Goal: Communication & Community: Answer question/provide support

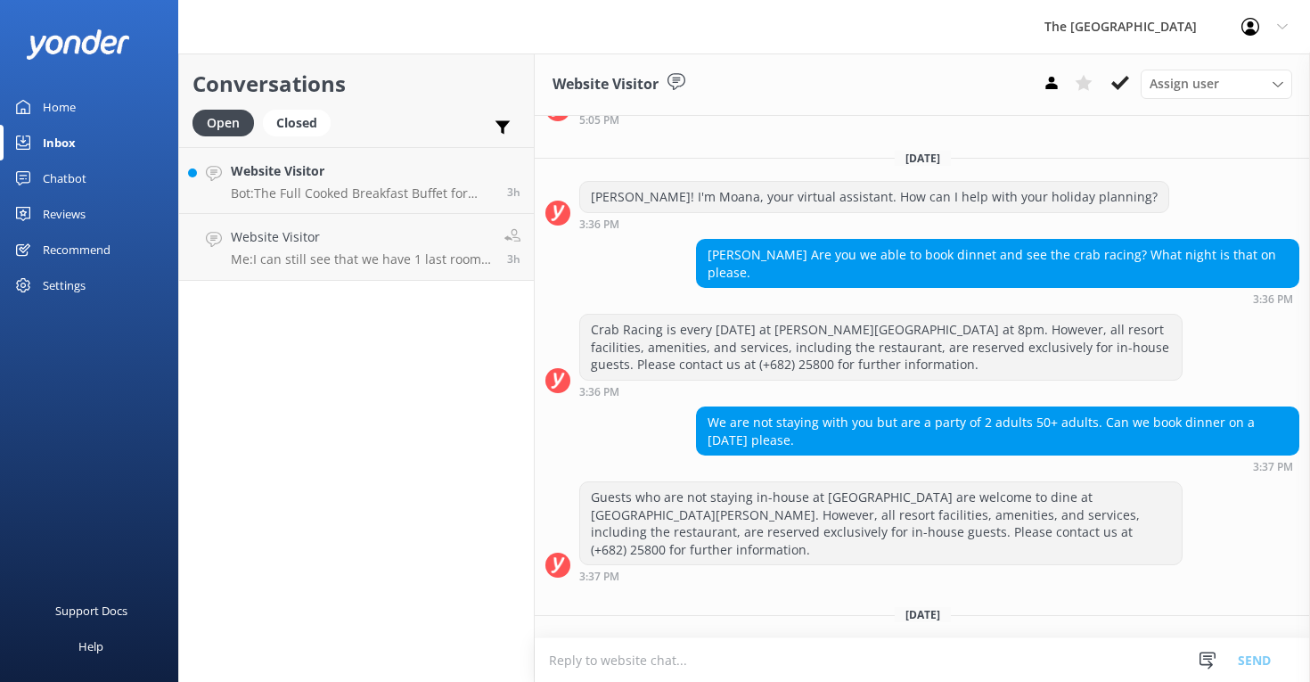
scroll to position [258, 0]
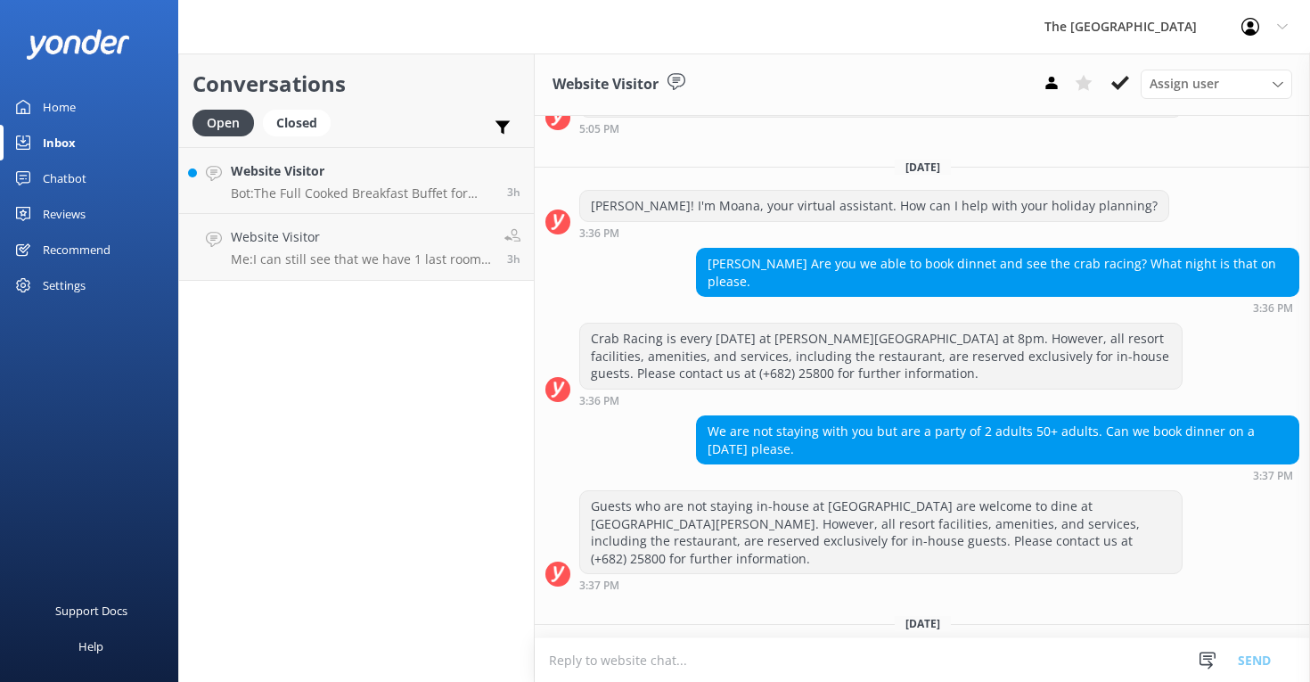
scroll to position [258, 0]
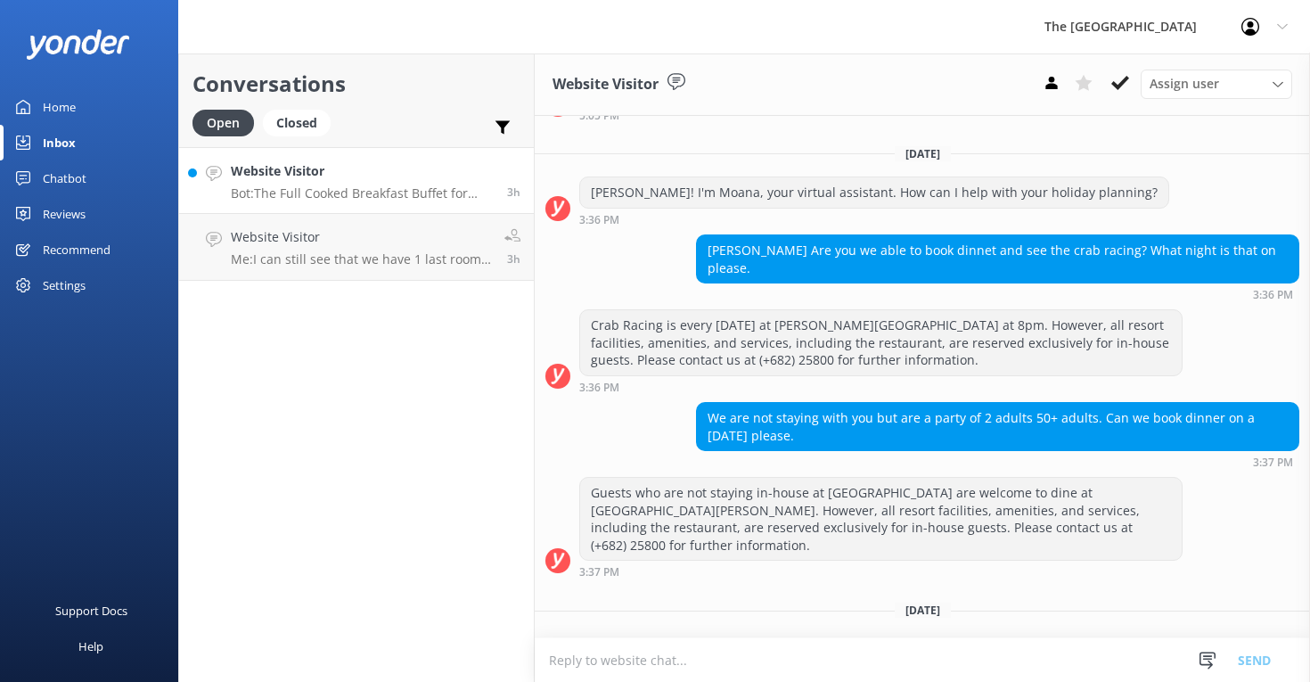
click at [363, 195] on p "Bot: The Full Cooked Breakfast Buffet for outside guests costs NZ$45 per adult …" at bounding box center [362, 193] width 263 height 16
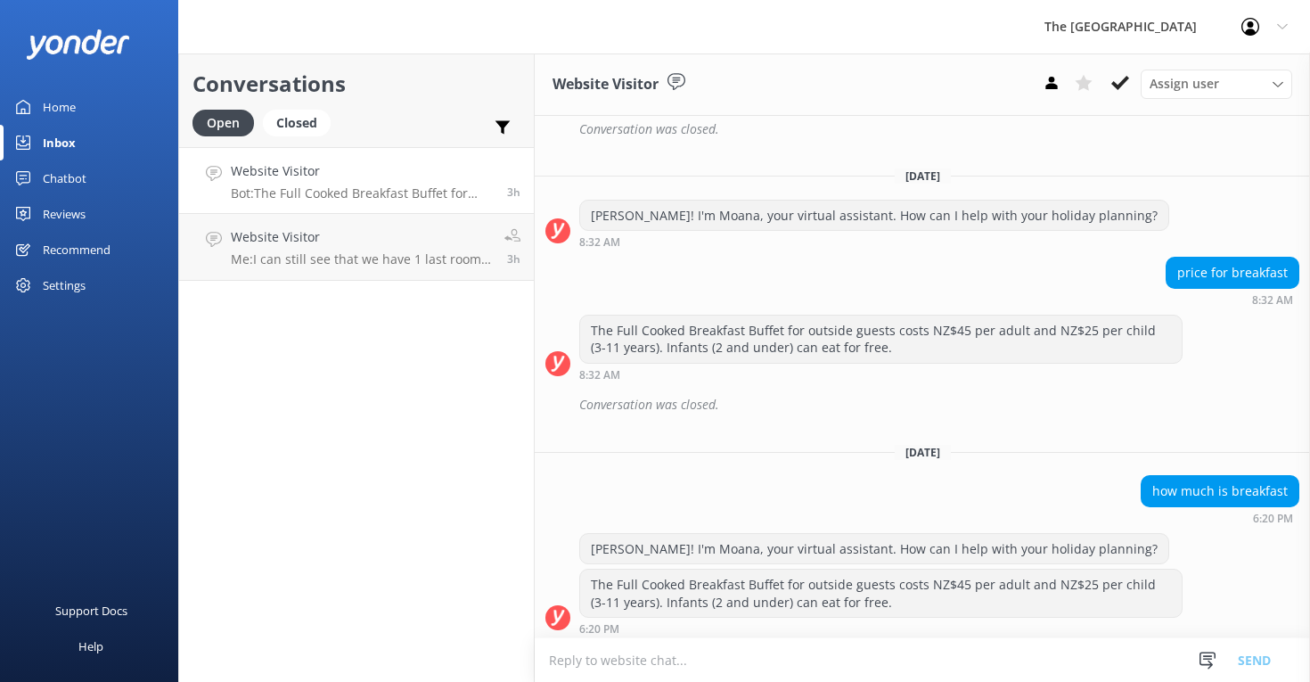
scroll to position [679, 0]
